Goal: Task Accomplishment & Management: Manage account settings

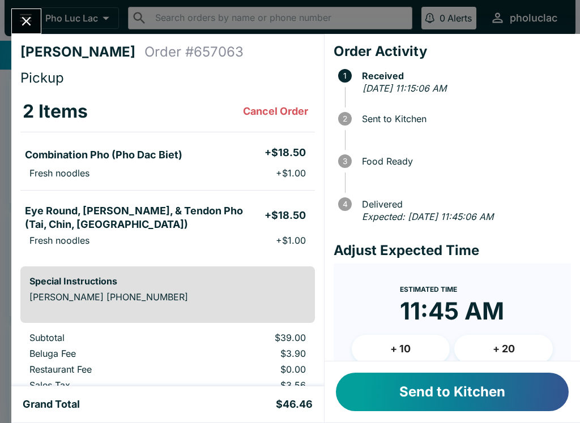
click at [469, 387] on button "Send to Kitchen" at bounding box center [452, 392] width 233 height 38
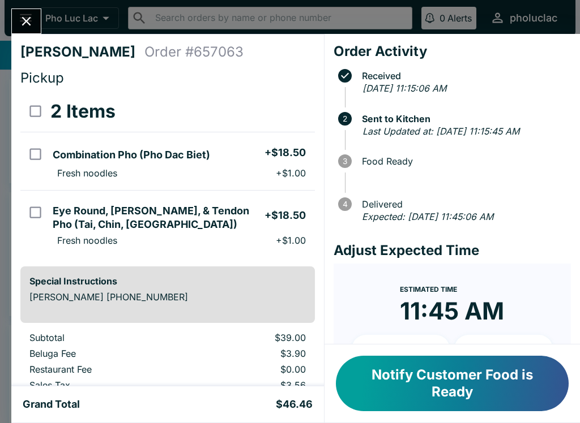
click at [27, 19] on icon "Close" at bounding box center [26, 21] width 15 height 15
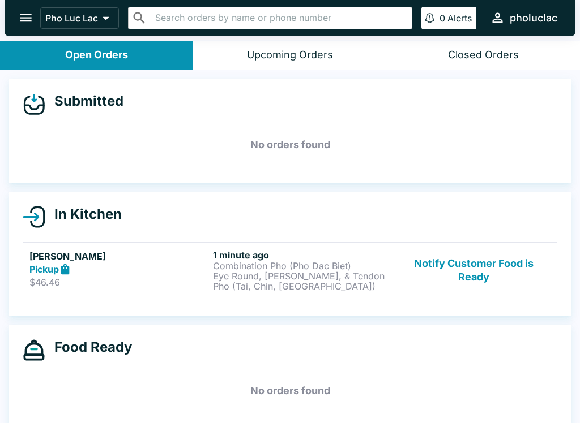
click at [361, 311] on div "In Kitchen Aramja Borjigin Pickup $46.46 1 minute ago Combination Pho (Pho Dac …" at bounding box center [290, 254] width 562 height 124
click at [384, 279] on p "Eye Round, [PERSON_NAME], & Tendon Pho (Tai, Chin, [GEOGRAPHIC_DATA])" at bounding box center [302, 281] width 179 height 20
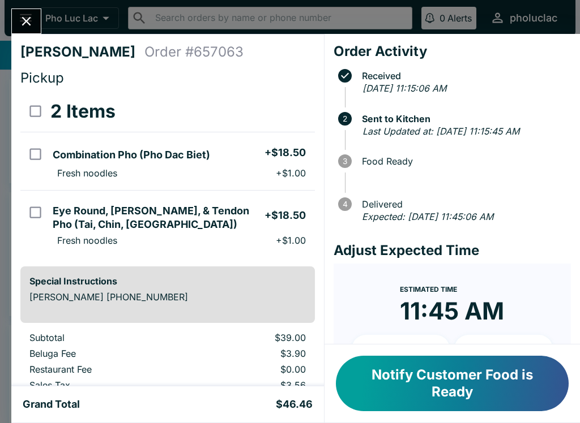
click at [22, 22] on icon "Close" at bounding box center [26, 21] width 15 height 15
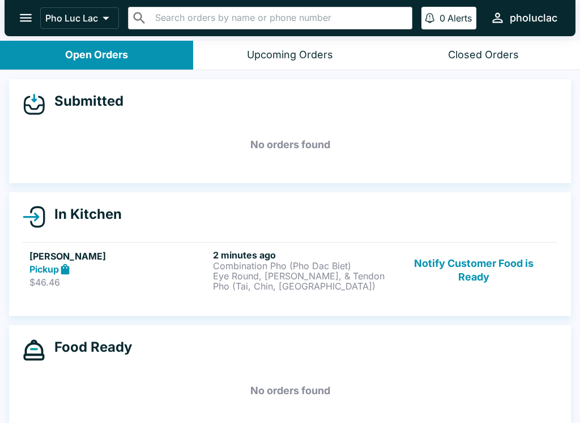
click at [469, 272] on button "Notify Customer Food is Ready" at bounding box center [473, 271] width 153 height 42
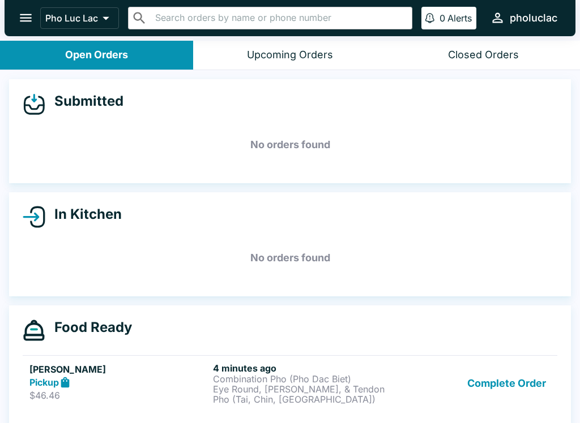
click at [303, 380] on p "Combination Pho (Pho Dac Biet)" at bounding box center [302, 379] width 179 height 10
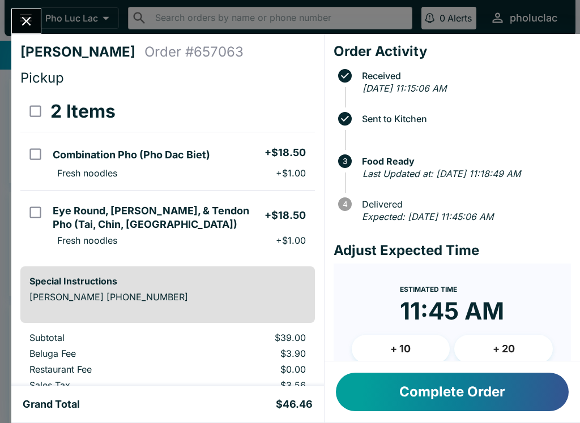
click at [18, 6] on div "Aramja Borjigin Order # 657063 Pickup 2 Items Combination Pho (Pho Dac Biet) + …" at bounding box center [290, 211] width 580 height 423
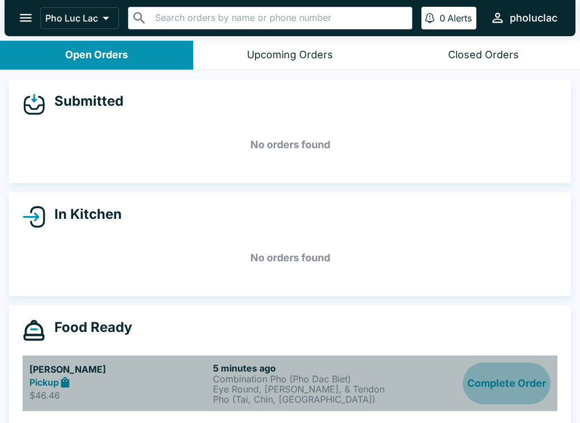
click at [526, 396] on button "Complete Order" at bounding box center [506, 384] width 88 height 42
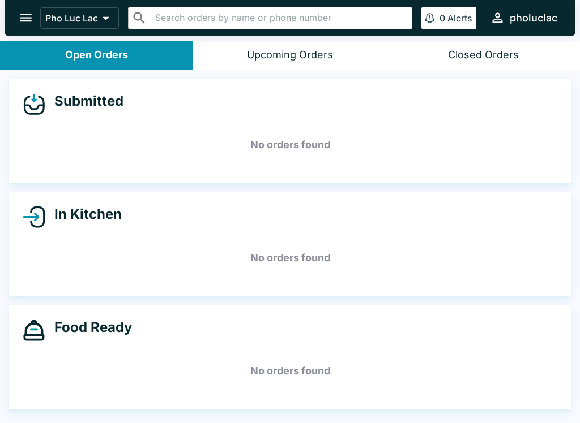
click at [16, 8] on button "open drawer" at bounding box center [25, 17] width 29 height 29
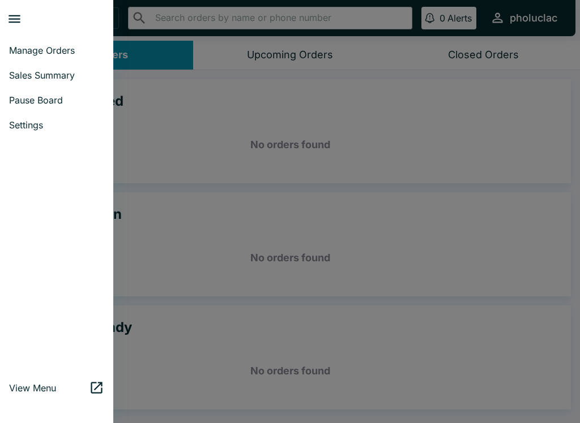
click at [69, 41] on link "Manage Orders" at bounding box center [56, 50] width 113 height 25
